Goal: Find specific page/section: Find specific page/section

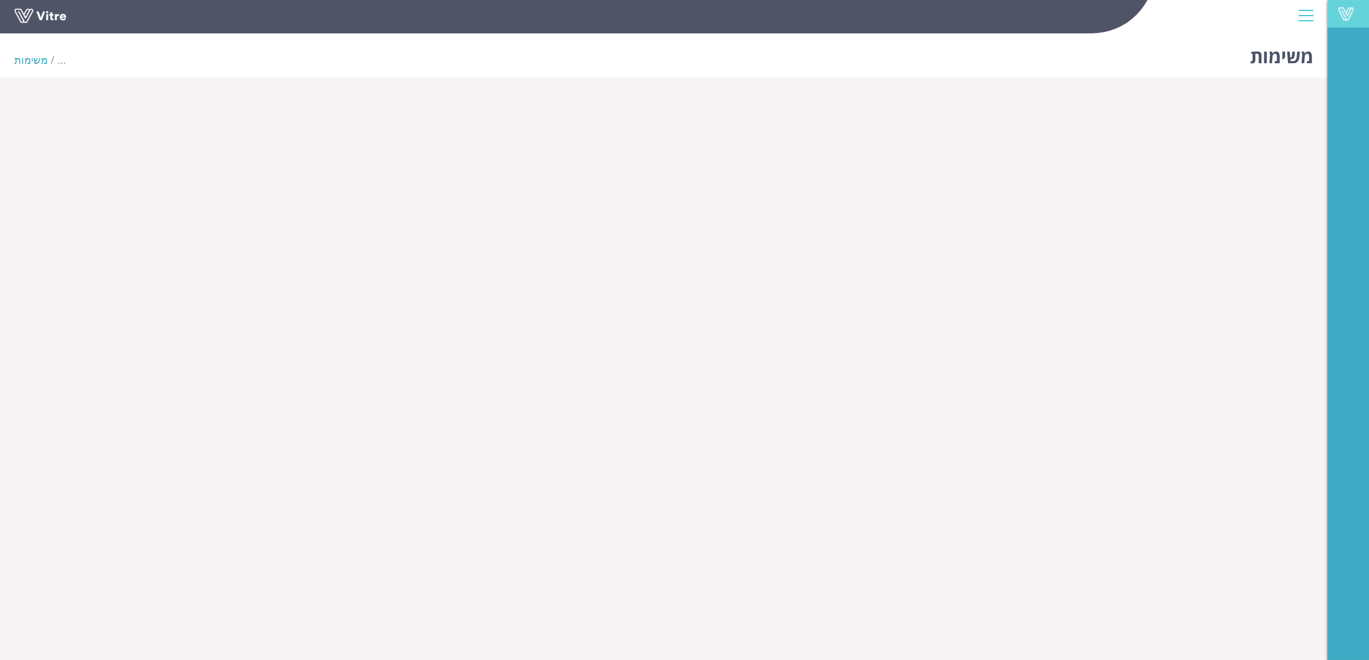
click at [1343, 21] on link "Vitre" at bounding box center [1347, 14] width 41 height 28
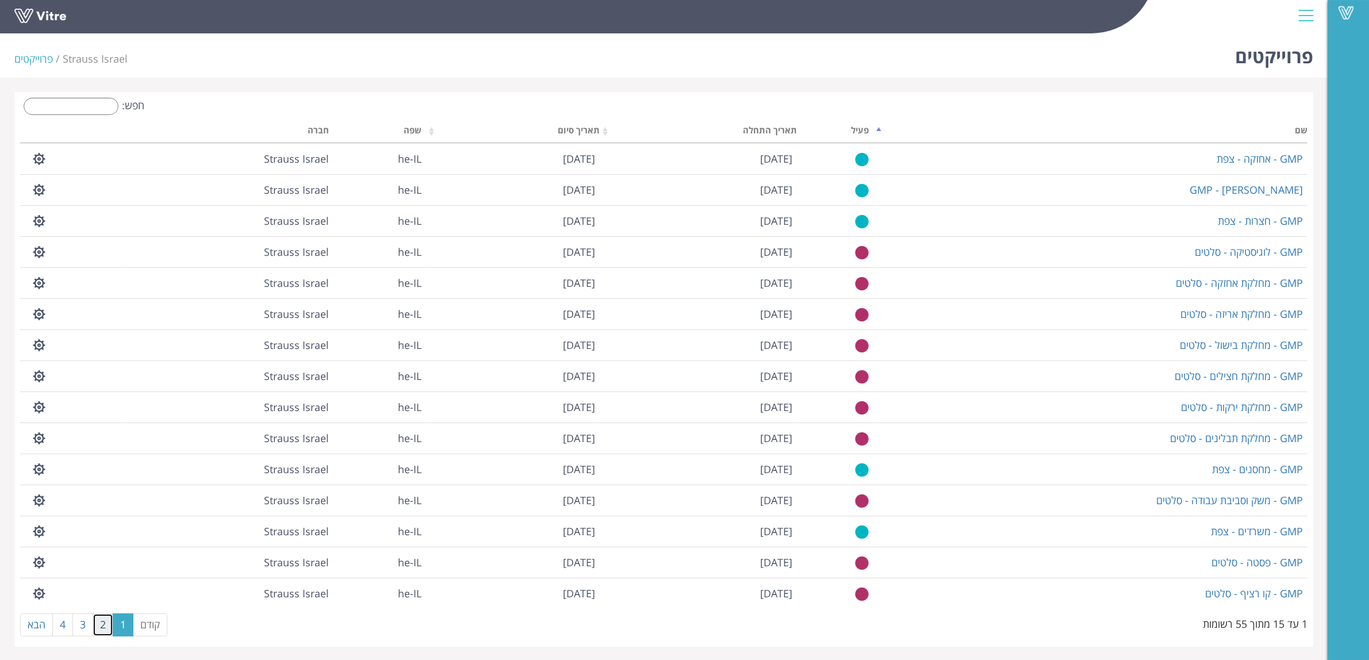
click at [110, 631] on link "2" at bounding box center [103, 624] width 21 height 23
click at [98, 625] on link "2" at bounding box center [103, 624] width 21 height 23
click at [86, 630] on link "3" at bounding box center [82, 624] width 21 height 23
click at [102, 103] on input "חפש:" at bounding box center [71, 106] width 95 height 17
type input "s"
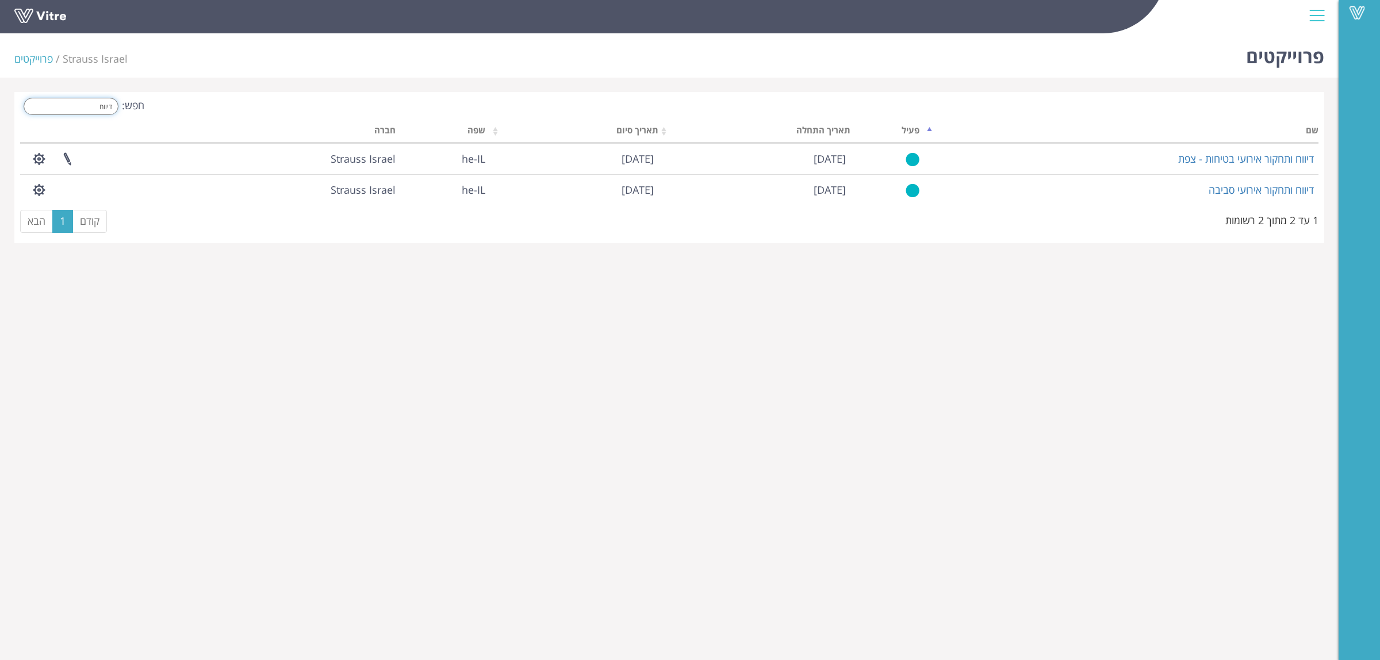
type input "דיווח"
